Goal: Task Accomplishment & Management: Manage account settings

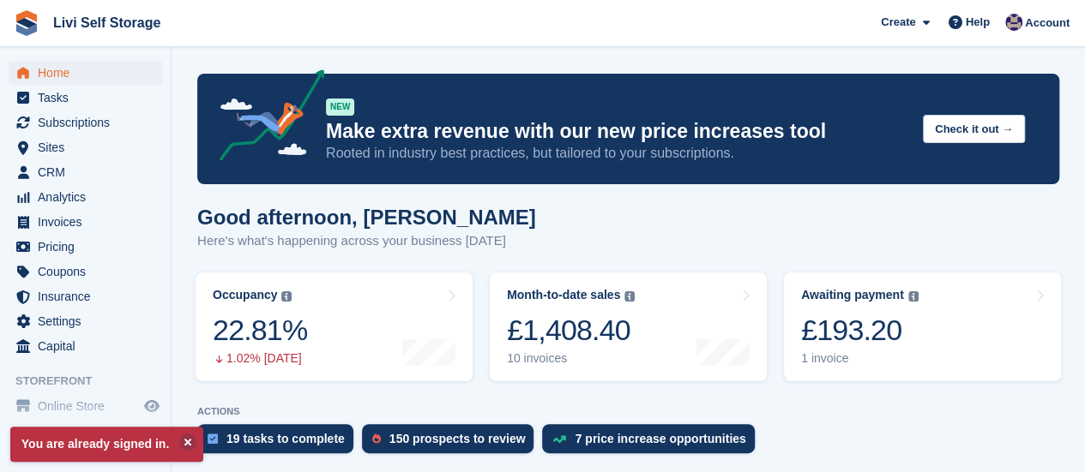
scroll to position [257, 0]
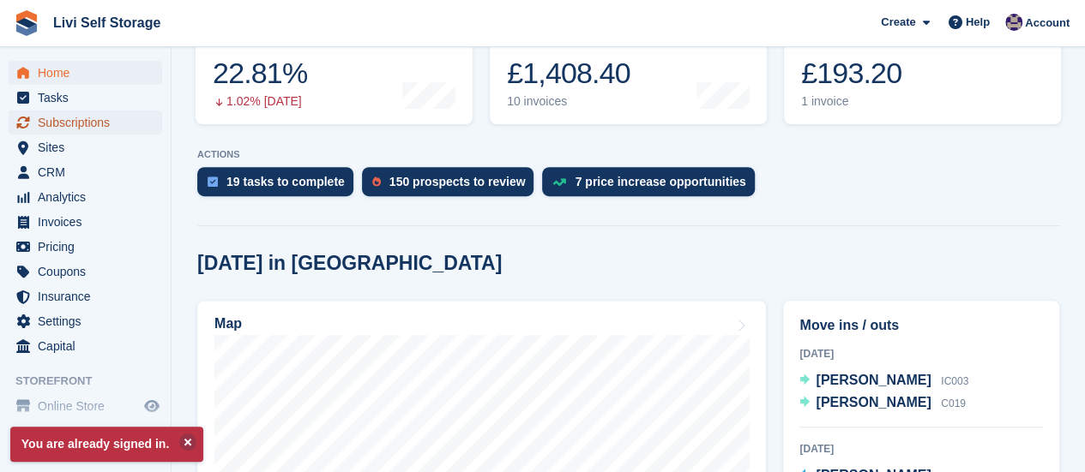
click at [63, 126] on span "Subscriptions" at bounding box center [89, 123] width 103 height 24
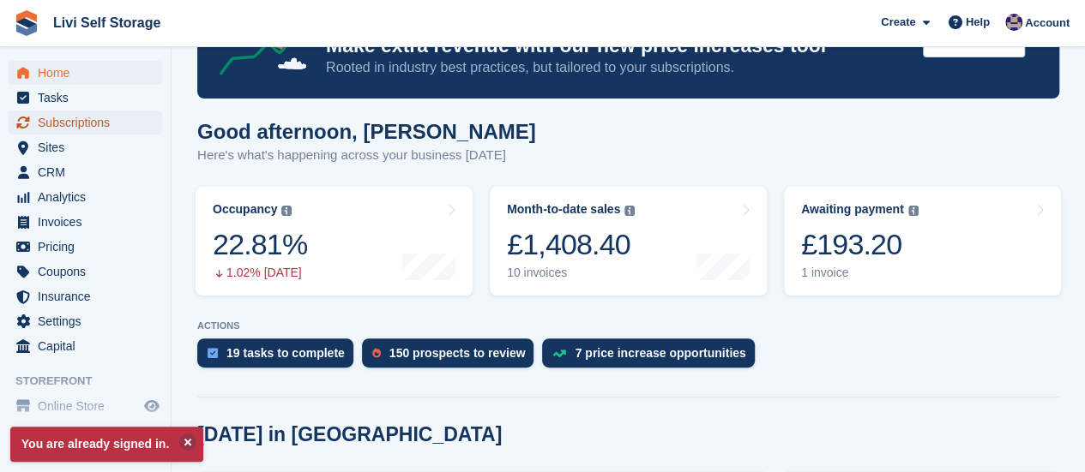
scroll to position [15, 0]
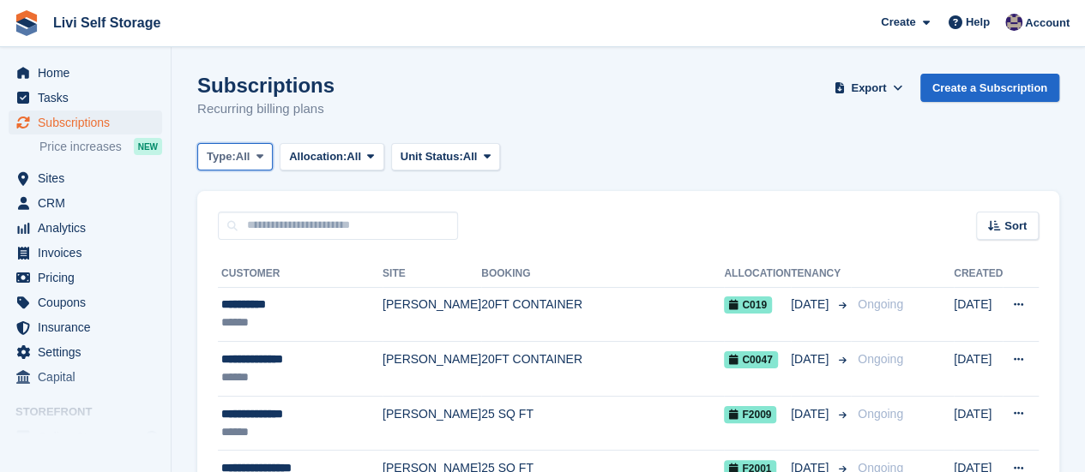
click at [260, 155] on icon at bounding box center [259, 156] width 7 height 11
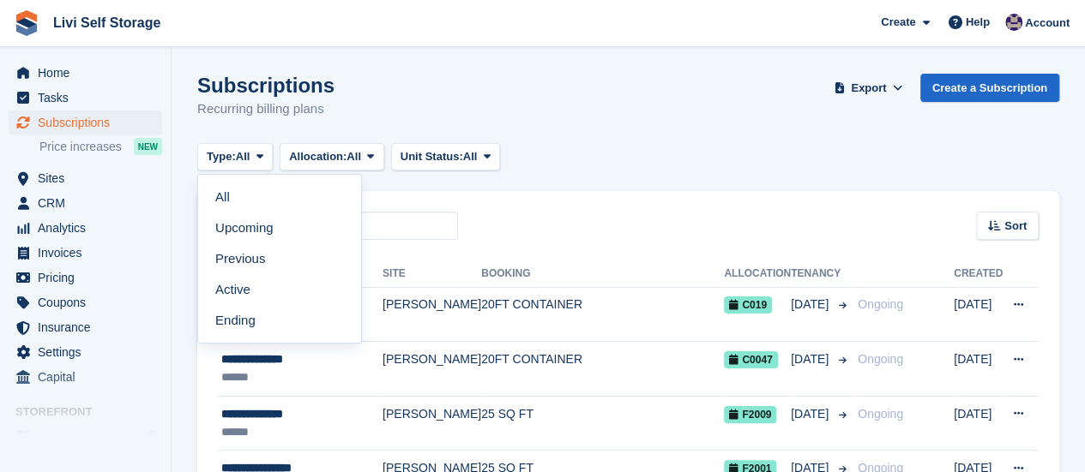
click at [251, 227] on link "Upcoming" at bounding box center [279, 228] width 149 height 31
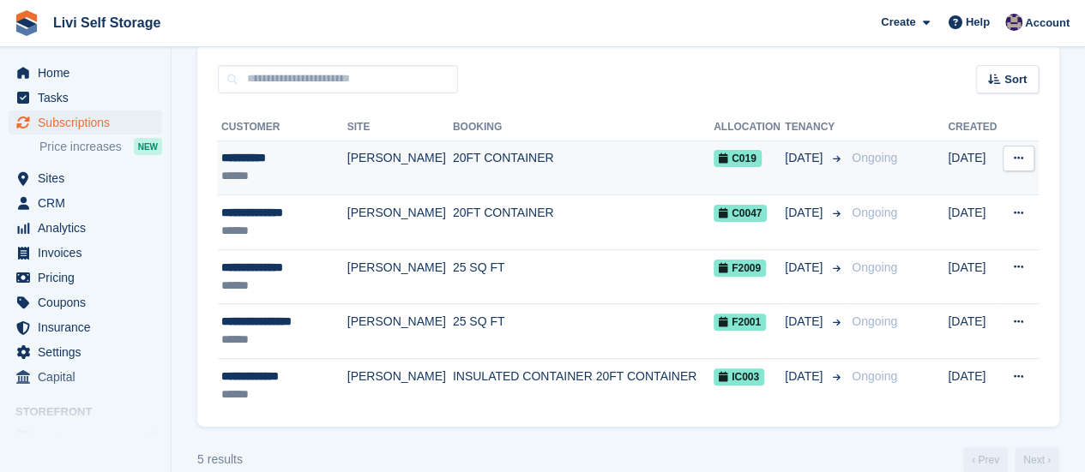
scroll to position [171, 0]
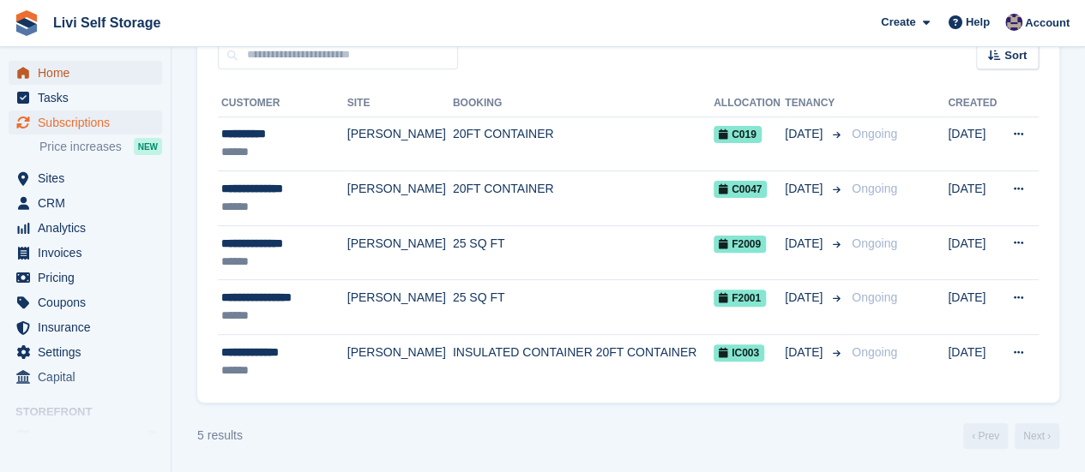
click at [62, 75] on span "Home" at bounding box center [89, 73] width 103 height 24
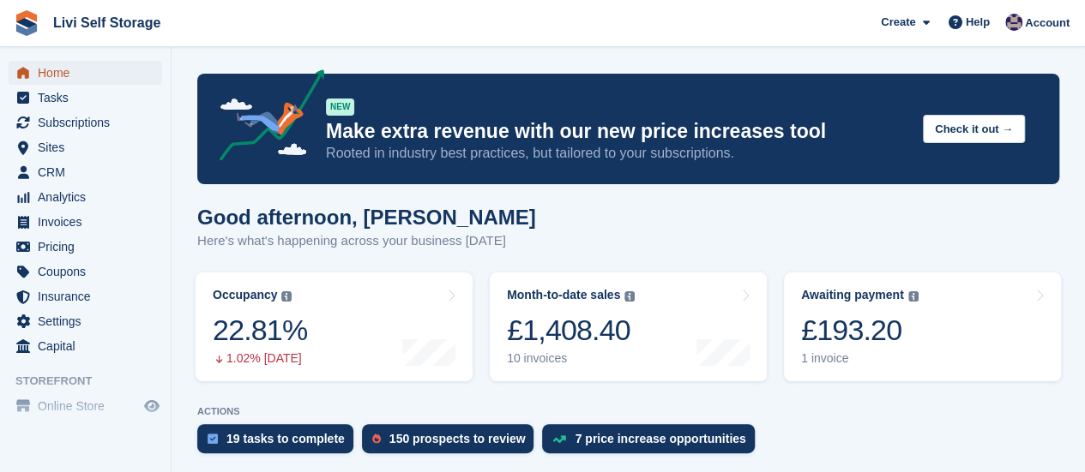
click at [62, 74] on span "Home" at bounding box center [89, 73] width 103 height 24
click at [849, 337] on div "£193.20" at bounding box center [859, 330] width 117 height 35
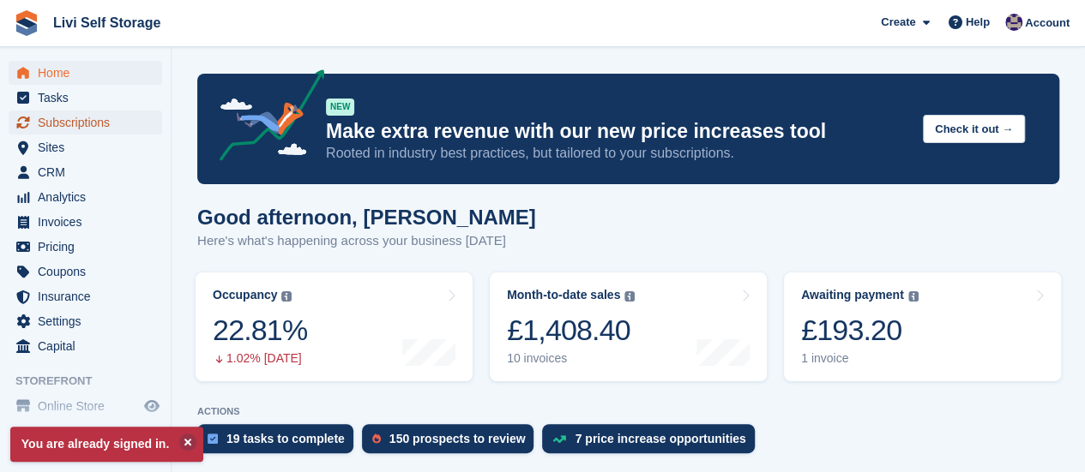
click at [79, 121] on span "Subscriptions" at bounding box center [89, 123] width 103 height 24
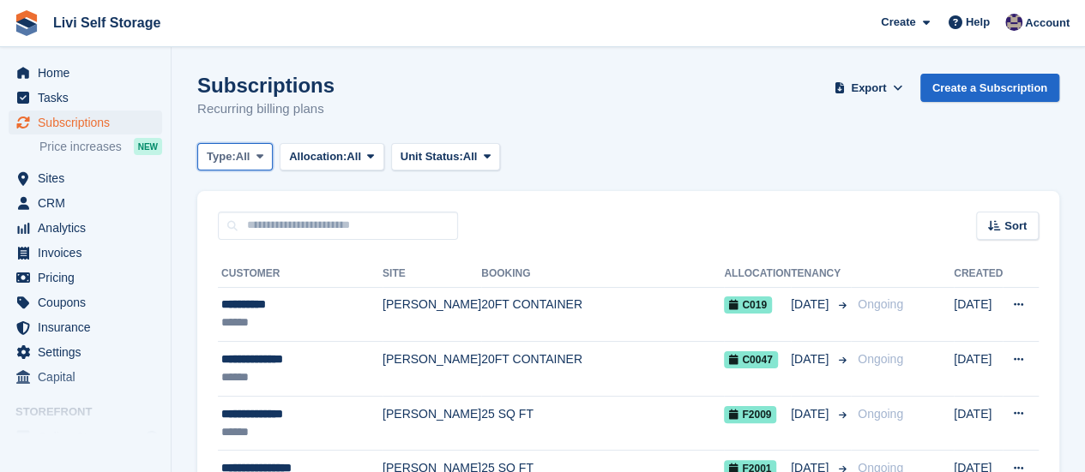
click at [262, 153] on icon at bounding box center [259, 156] width 7 height 11
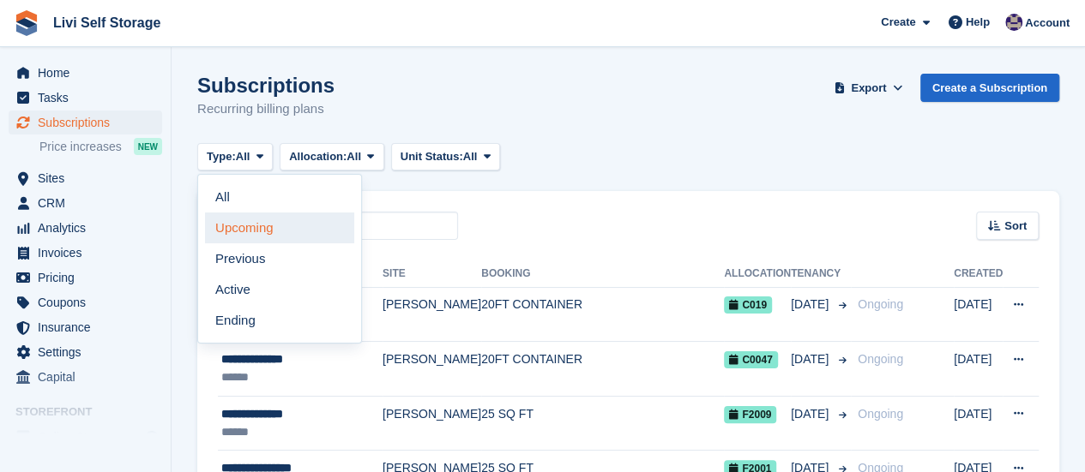
click at [248, 231] on link "Upcoming" at bounding box center [279, 228] width 149 height 31
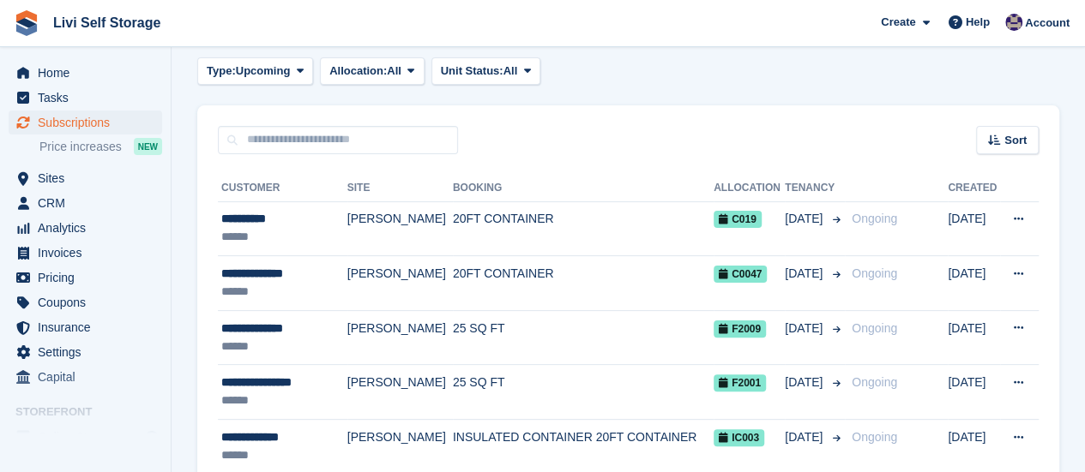
scroll to position [171, 0]
